Goal: Task Accomplishment & Management: Use online tool/utility

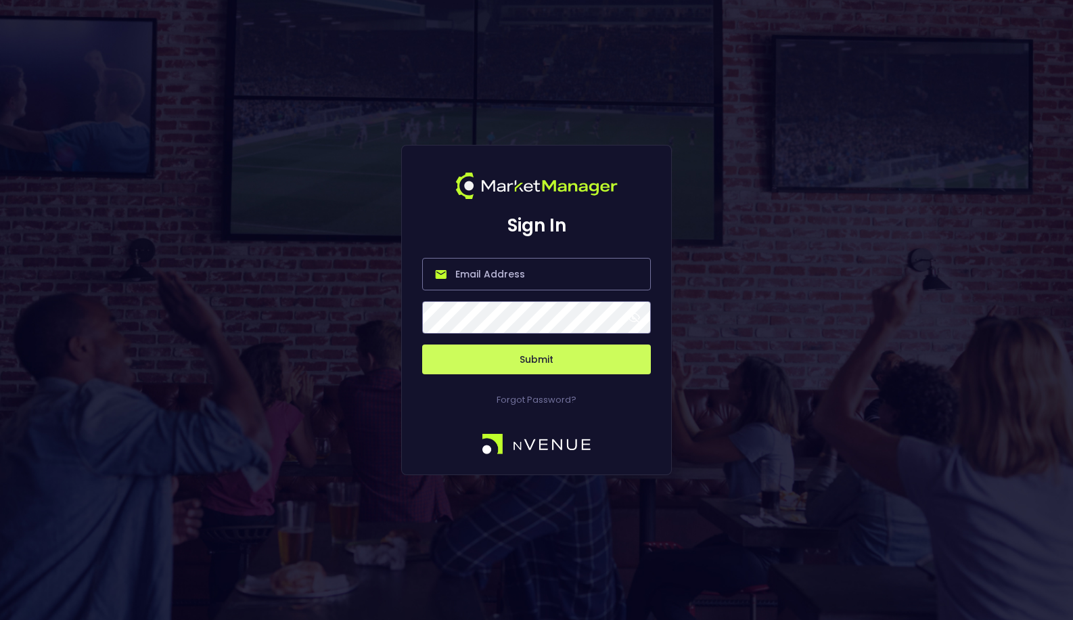
type input "[EMAIL_ADDRESS][DOMAIN_NAME]"
click at [549, 358] on button "Submit" at bounding box center [536, 359] width 229 height 30
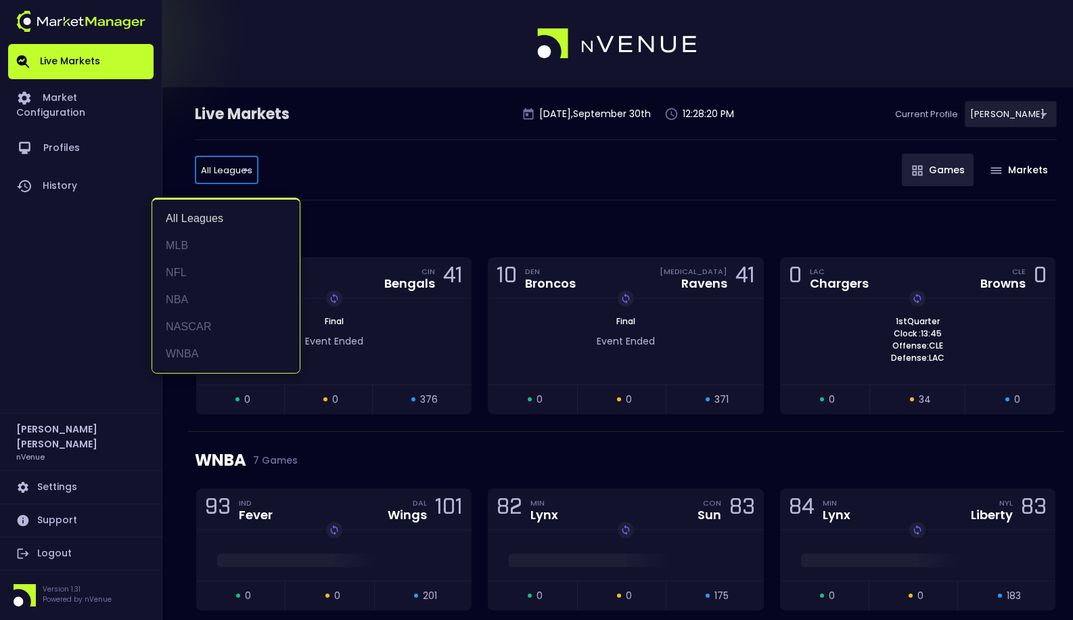
click at [229, 247] on li "MLB" at bounding box center [225, 245] width 147 height 27
type input "MLB"
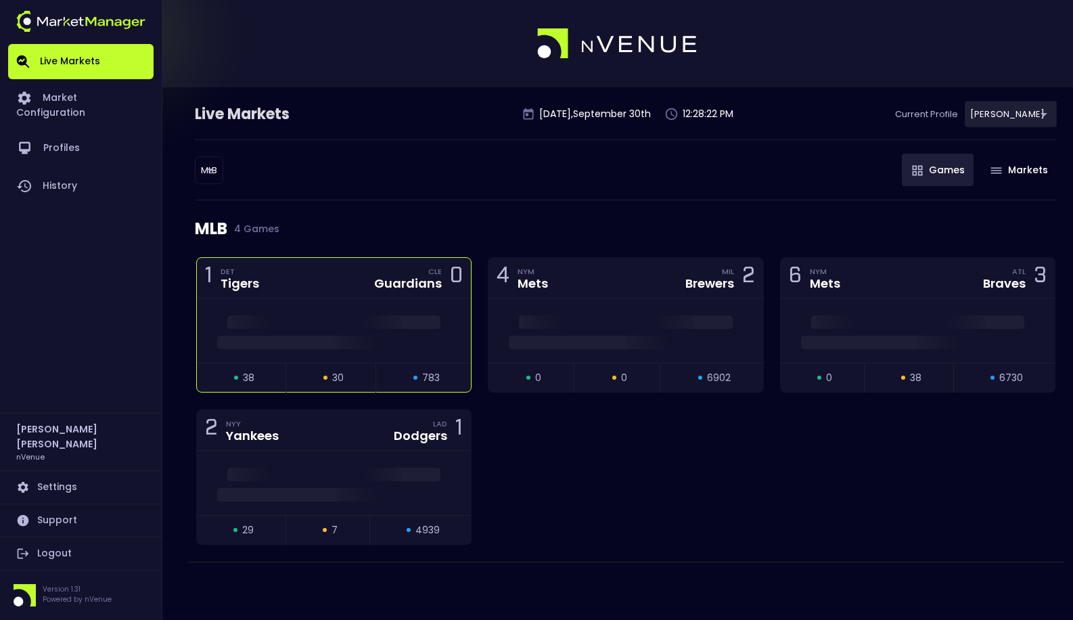
click at [305, 300] on div at bounding box center [334, 330] width 274 height 64
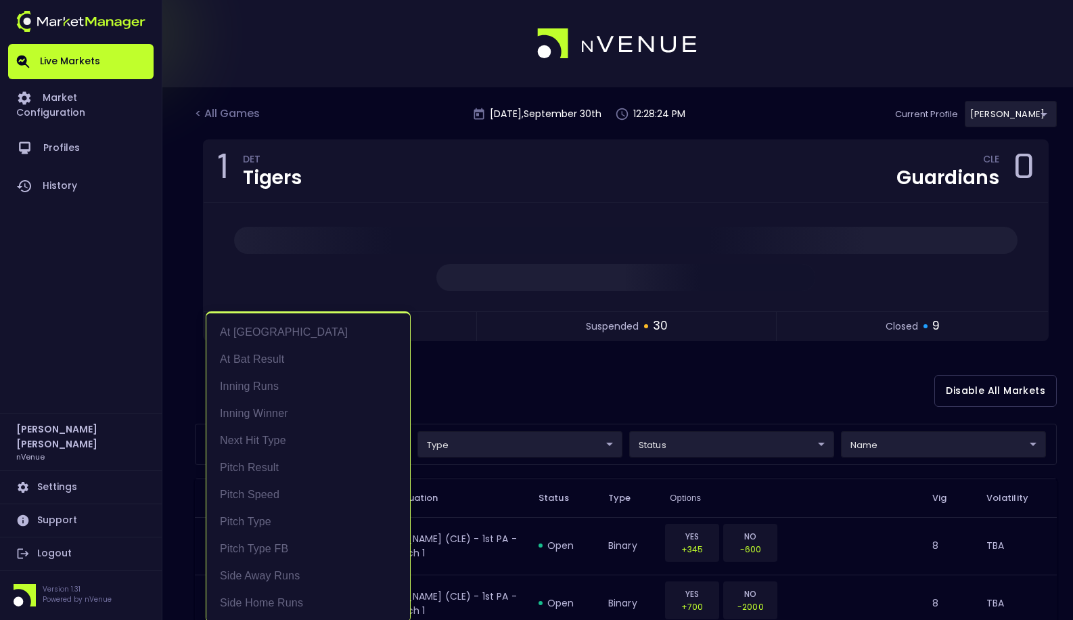
click at [374, 482] on li "Pitch Speed" at bounding box center [308, 494] width 204 height 27
type input "Pitch Speed"
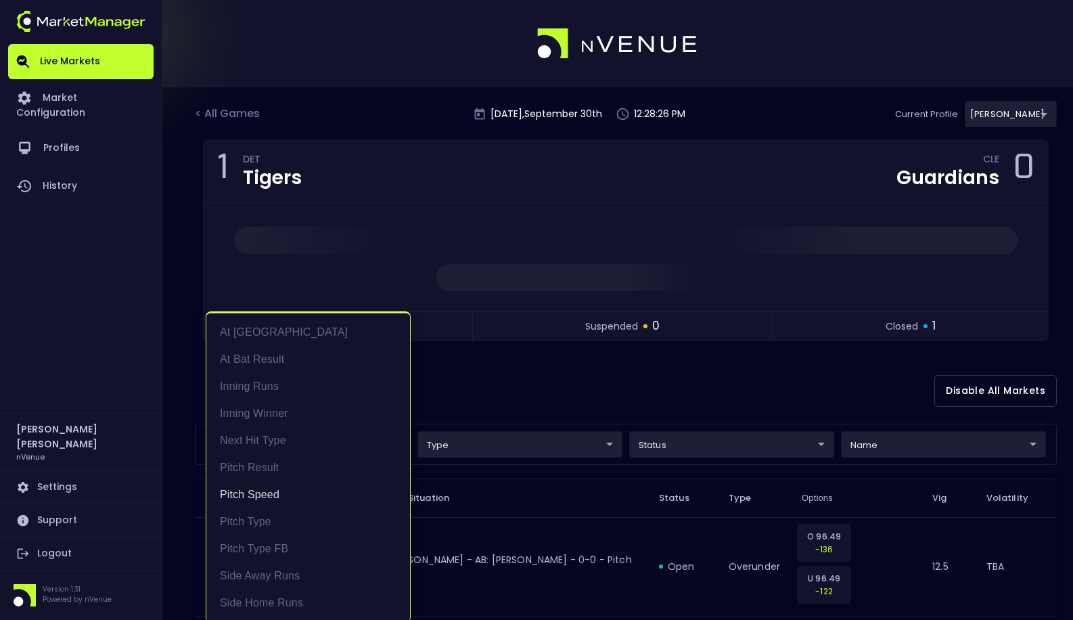
click at [496, 388] on div at bounding box center [536, 310] width 1073 height 620
